Goal: Information Seeking & Learning: Learn about a topic

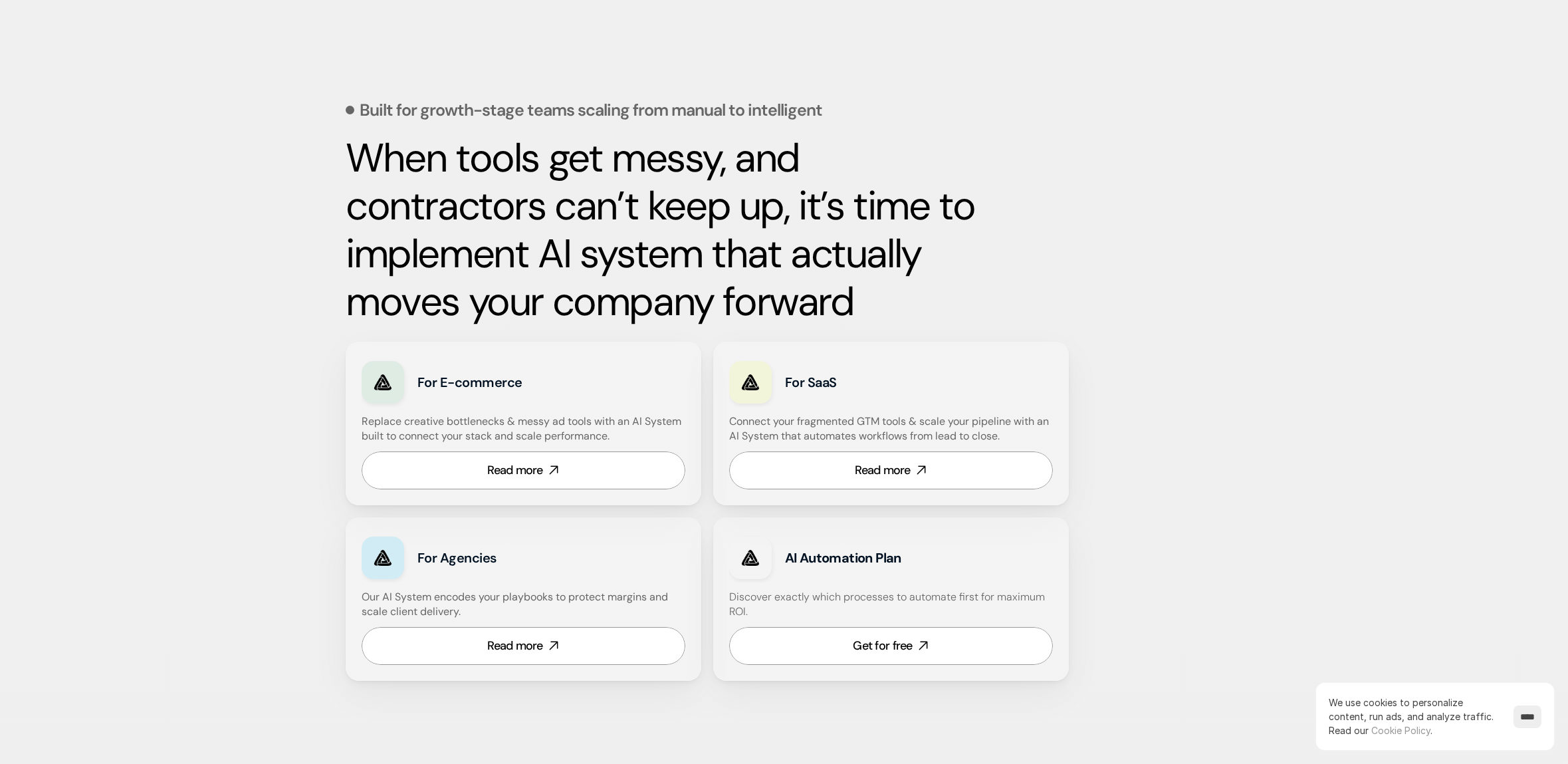
scroll to position [464, 0]
drag, startPoint x: 538, startPoint y: 361, endPoint x: 677, endPoint y: 343, distance: 140.2
click at [677, 343] on div "For E-commerce Replace creative bottlenecks & messy ad tools with an AI System …" at bounding box center [523, 423] width 355 height 164
click at [692, 286] on strong "When tools get messy, and contractors can’t keep up, it’s time to implement AI …" at bounding box center [665, 229] width 638 height 196
drag, startPoint x: 834, startPoint y: 417, endPoint x: 947, endPoint y: 421, distance: 113.1
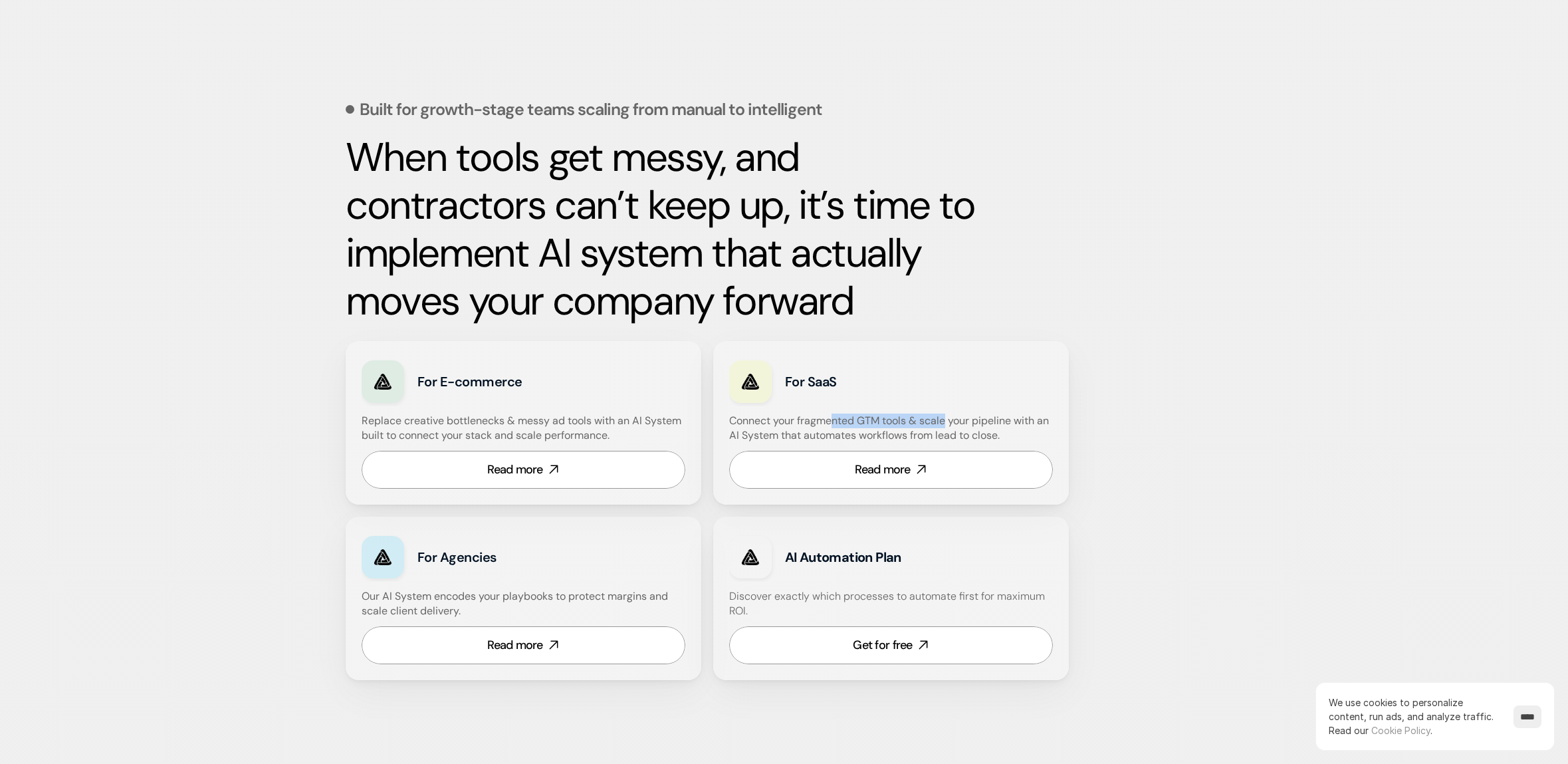
click at [947, 421] on h4 "Connect your fragmented GTM tools & scale your pipeline with an AI System that …" at bounding box center [894, 428] width 330 height 30
click at [896, 458] on link "Read more" at bounding box center [891, 469] width 324 height 38
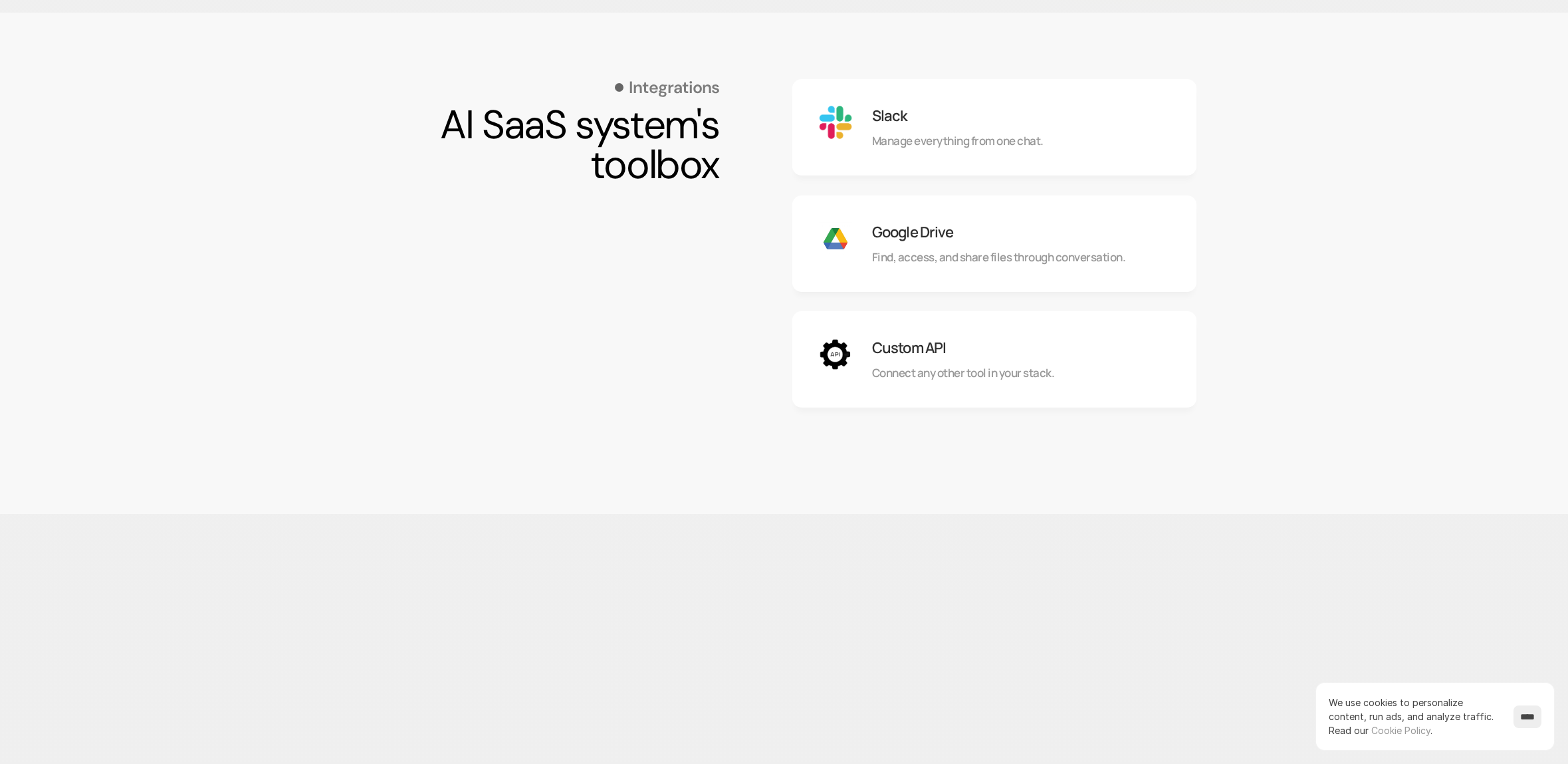
scroll to position [1180, 0]
